Goal: Information Seeking & Learning: Understand process/instructions

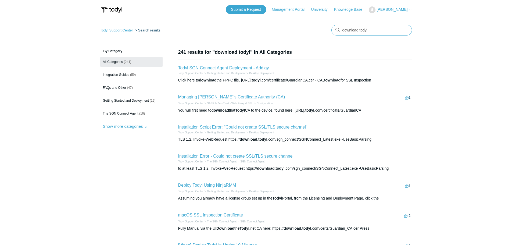
click at [382, 30] on input "download todyl" at bounding box center [372, 30] width 81 height 11
type input "deploy todyl"
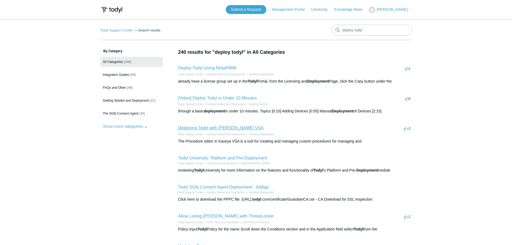
click at [222, 127] on link "Deploying Todyl with [PERSON_NAME] VSA" at bounding box center [221, 128] width 86 height 5
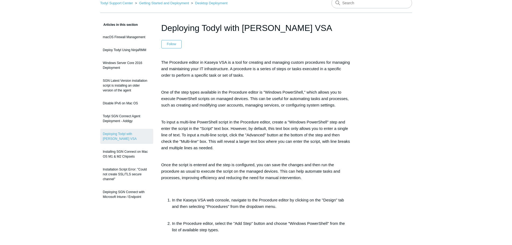
scroll to position [27, 0]
click at [124, 154] on link "Installing SGN Connect on Mac OS M1 & M2 Chipsets" at bounding box center [126, 154] width 53 height 15
